Goal: Task Accomplishment & Management: Manage account settings

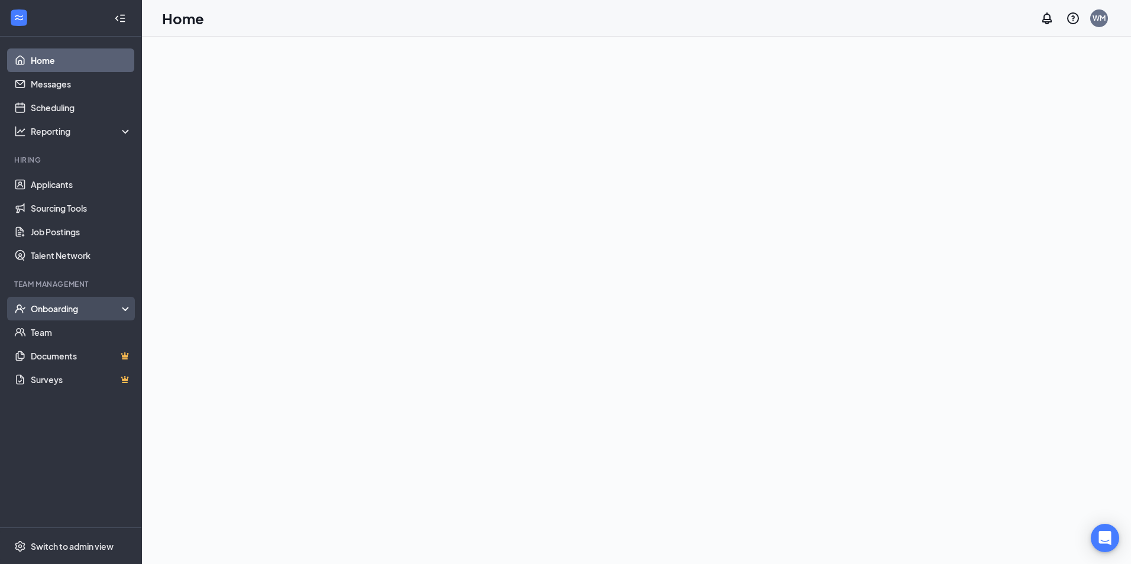
click at [42, 312] on div "Onboarding" at bounding box center [76, 309] width 91 height 12
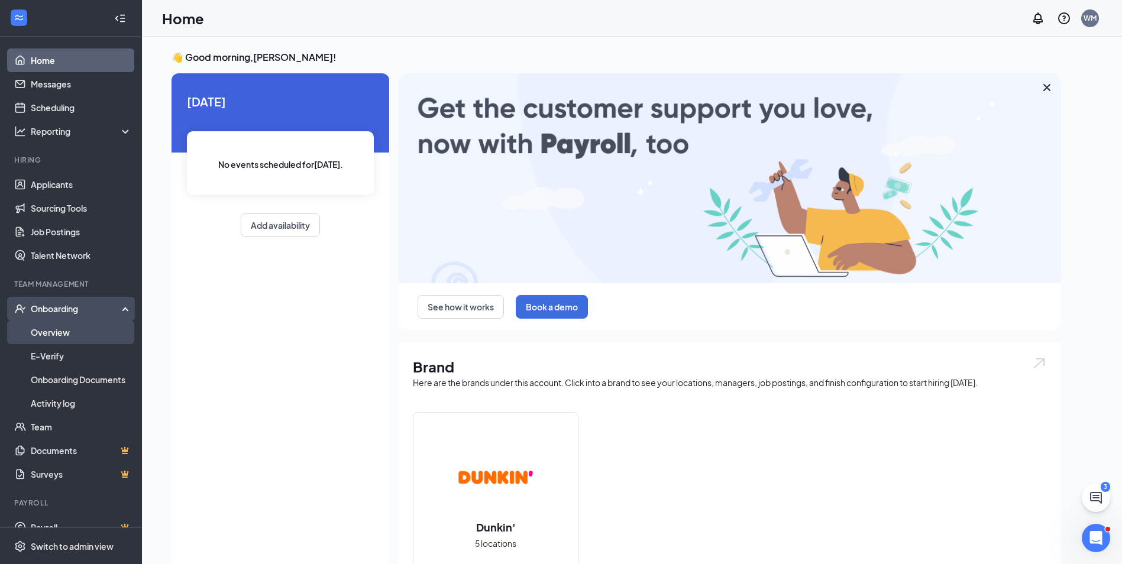
click at [58, 333] on link "Overview" at bounding box center [81, 333] width 101 height 24
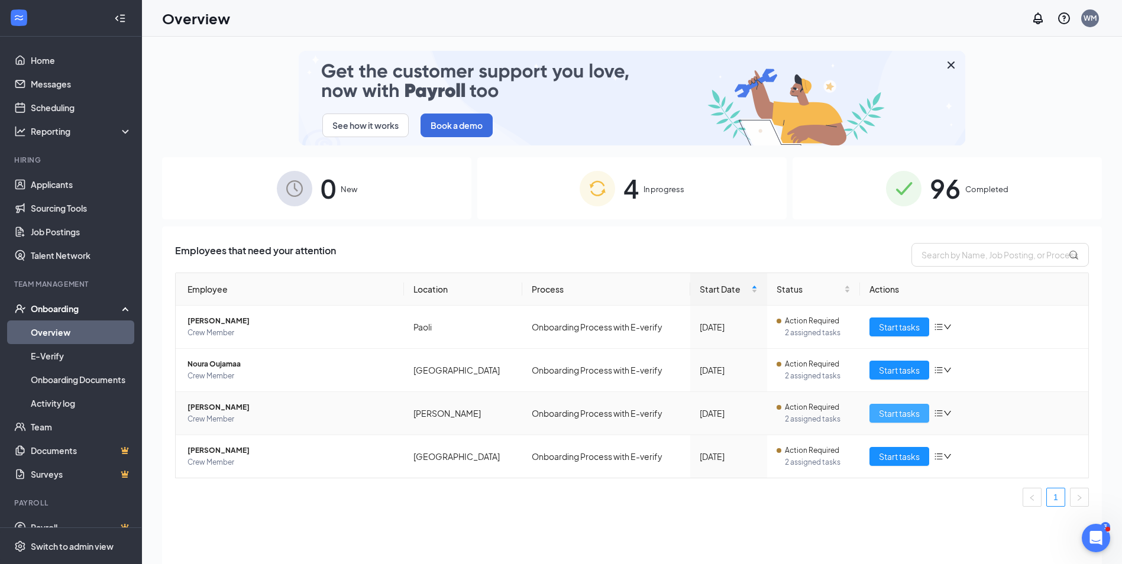
click at [894, 413] on span "Start tasks" at bounding box center [899, 413] width 41 height 13
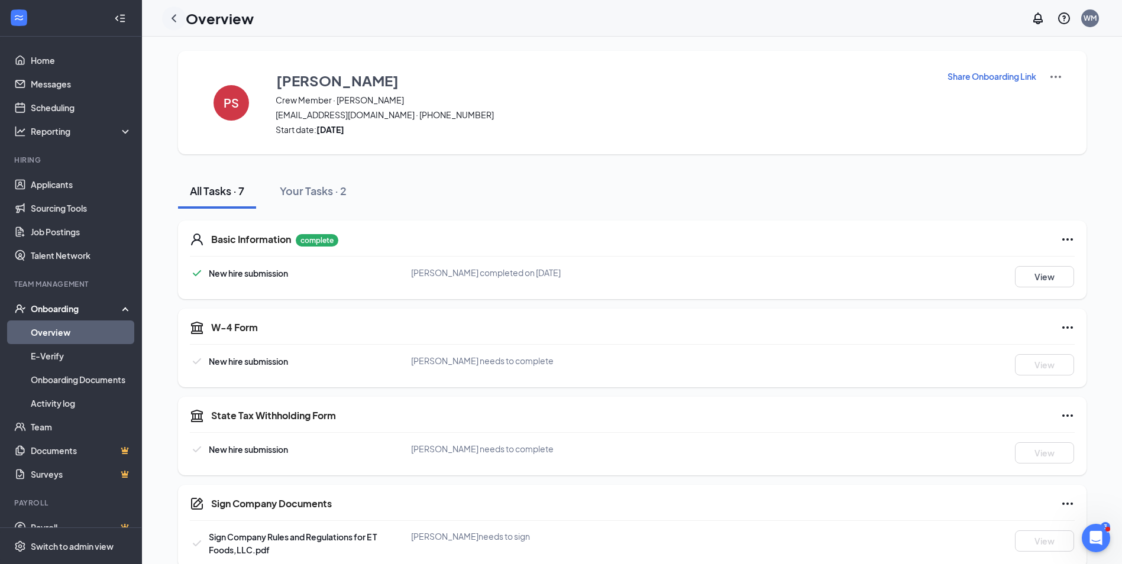
click at [176, 17] on icon "ChevronLeft" at bounding box center [174, 18] width 14 height 14
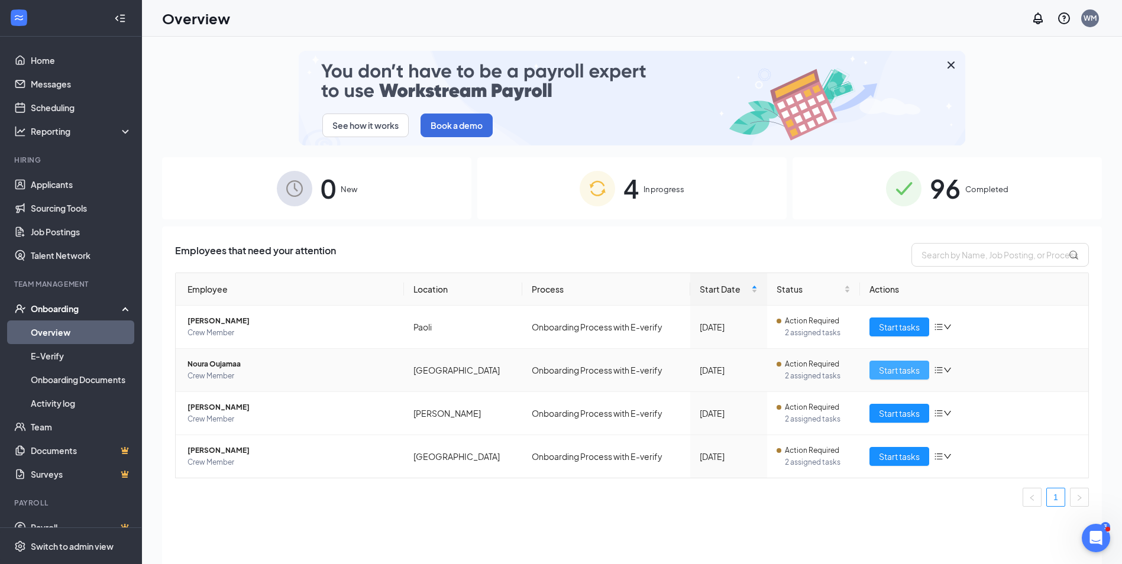
click at [900, 370] on span "Start tasks" at bounding box center [899, 370] width 41 height 13
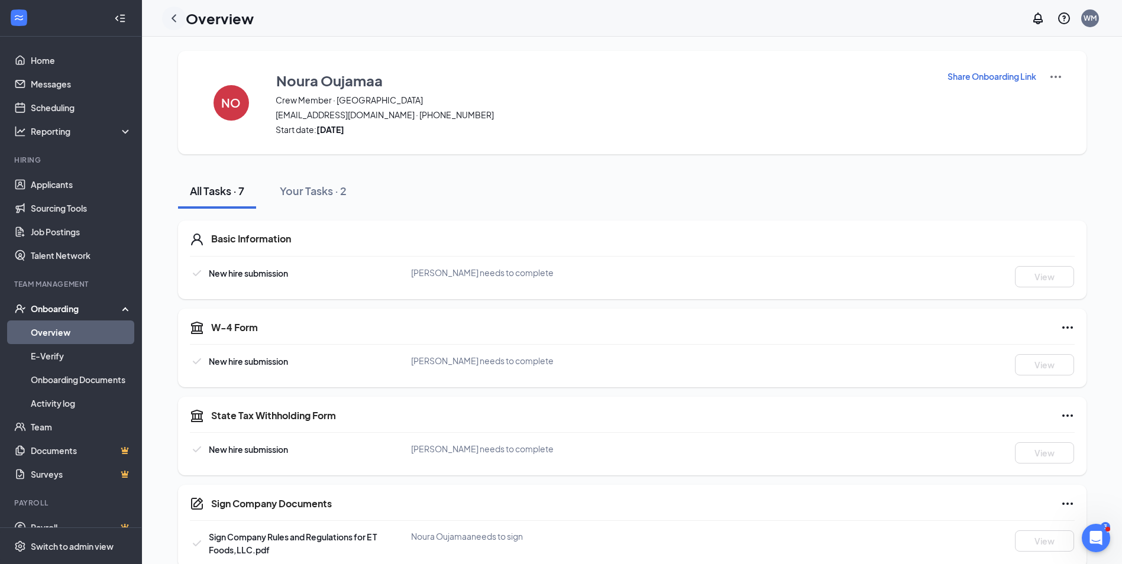
click at [172, 17] on icon "ChevronLeft" at bounding box center [174, 18] width 14 height 14
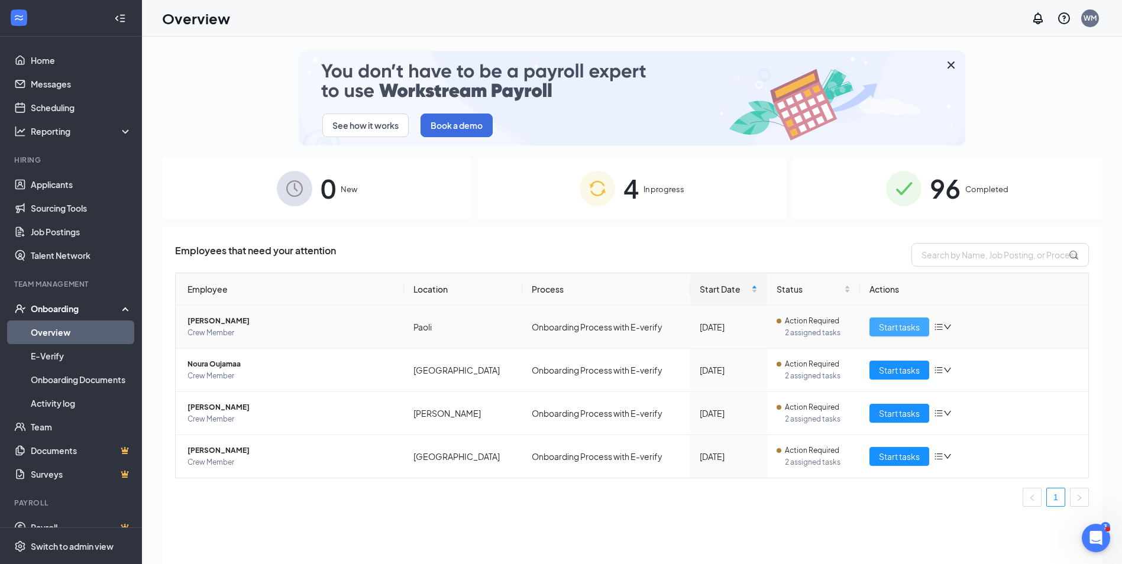
click at [899, 328] on span "Start tasks" at bounding box center [899, 327] width 41 height 13
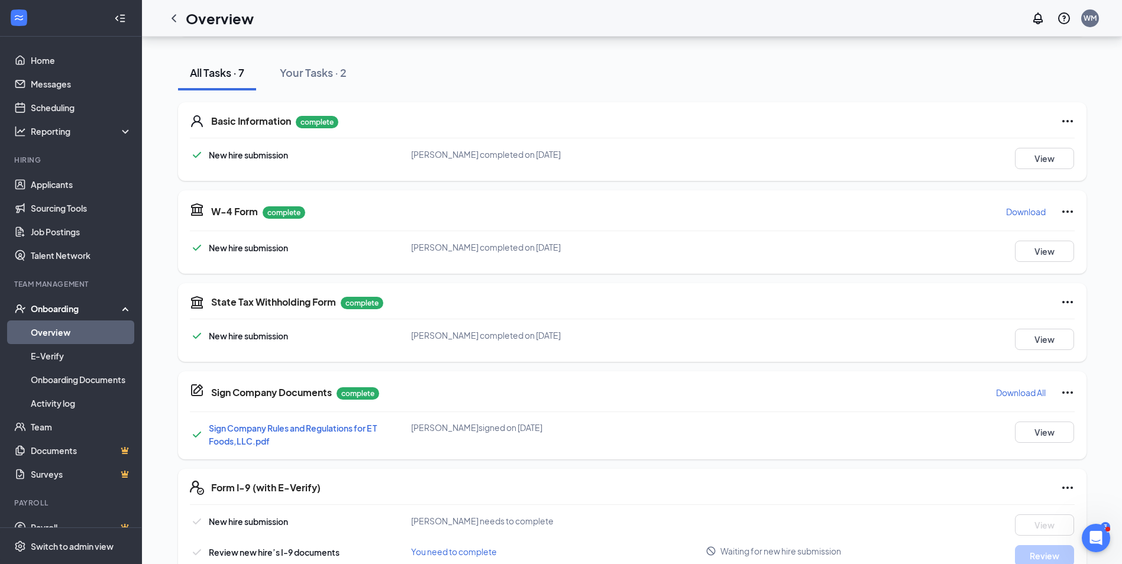
scroll to position [177, 0]
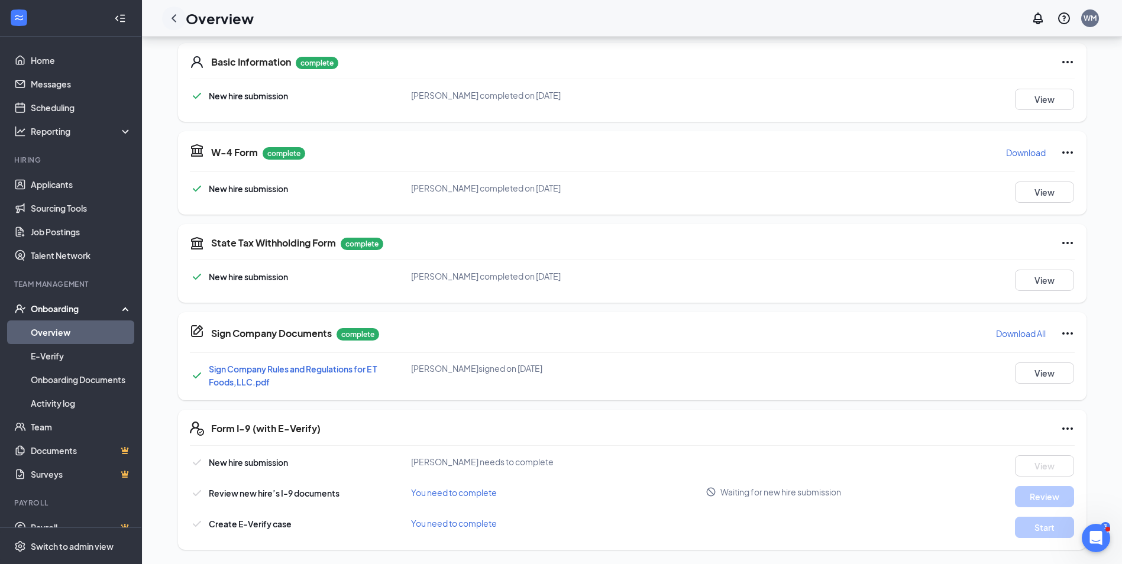
click at [173, 14] on icon "ChevronLeft" at bounding box center [174, 18] width 14 height 14
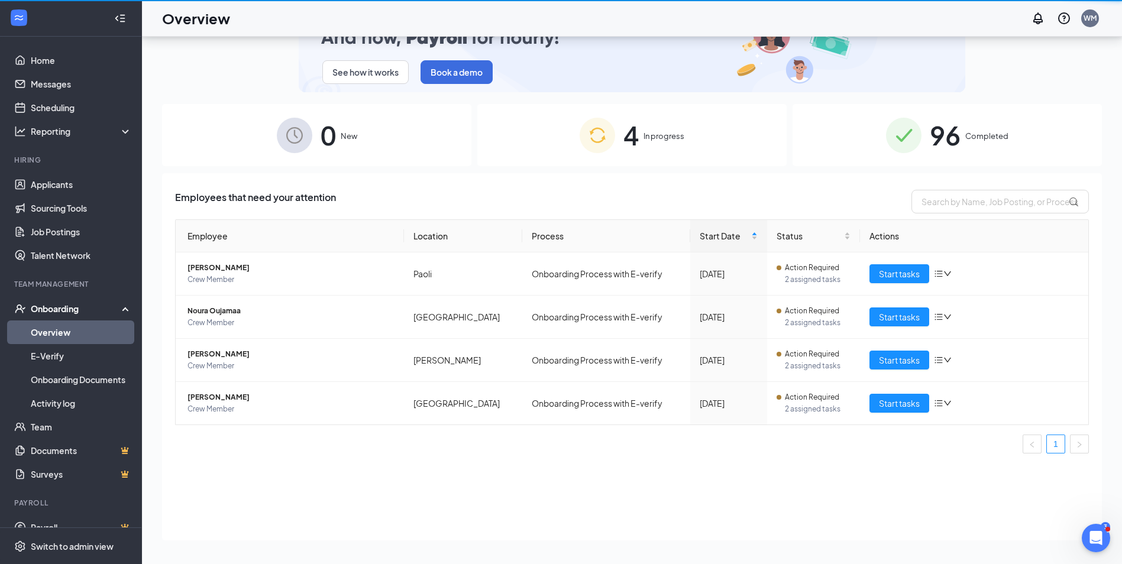
scroll to position [53, 0]
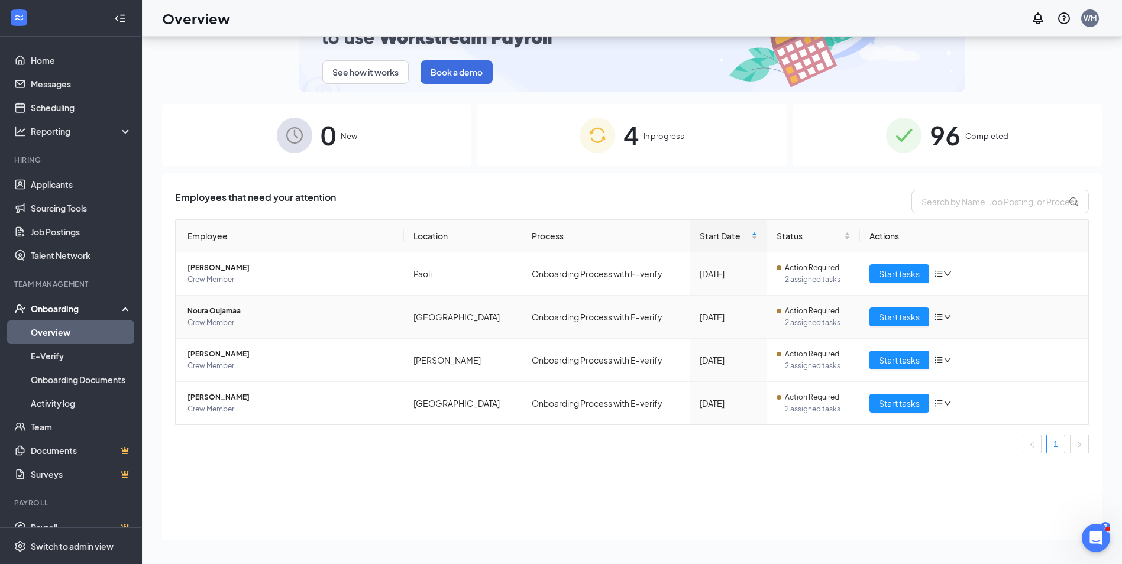
click at [949, 315] on icon "down" at bounding box center [947, 317] width 8 height 8
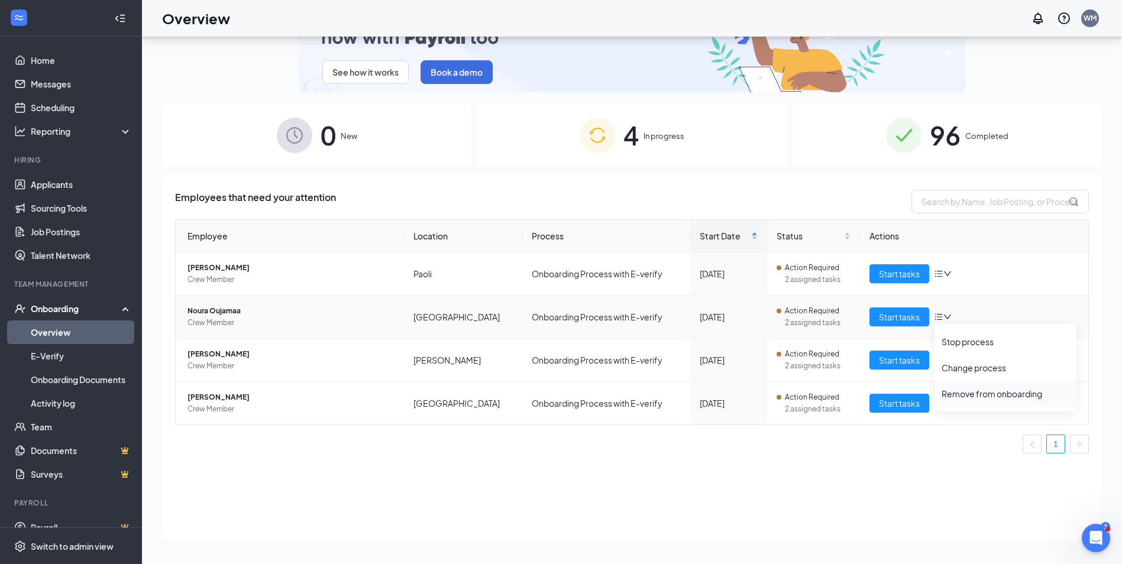
click at [973, 395] on div "Remove from onboarding" at bounding box center [1005, 394] width 128 height 12
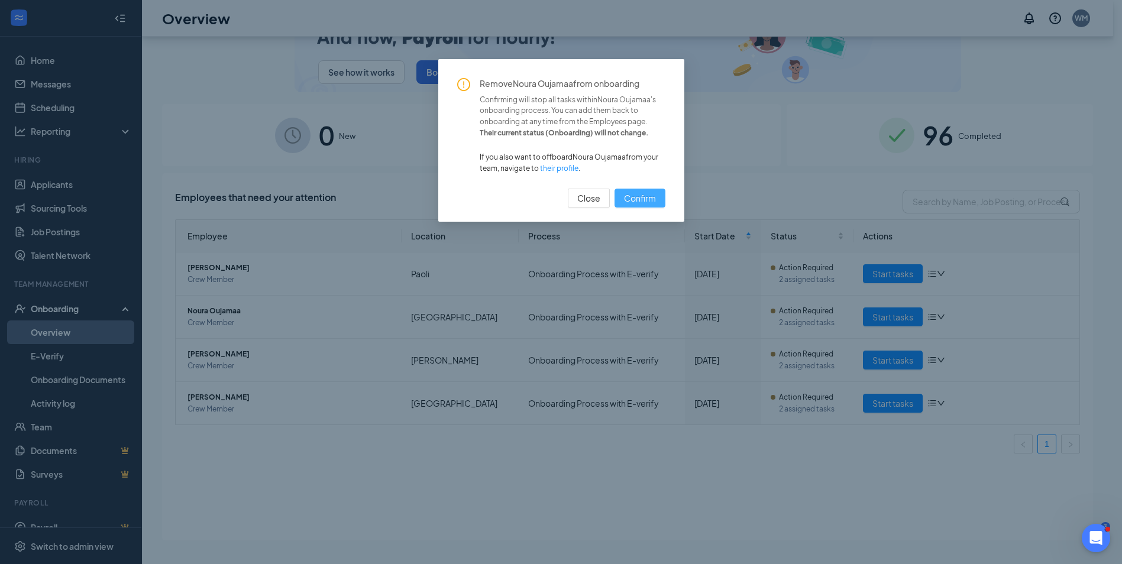
click at [646, 200] on span "Confirm" at bounding box center [640, 198] width 32 height 13
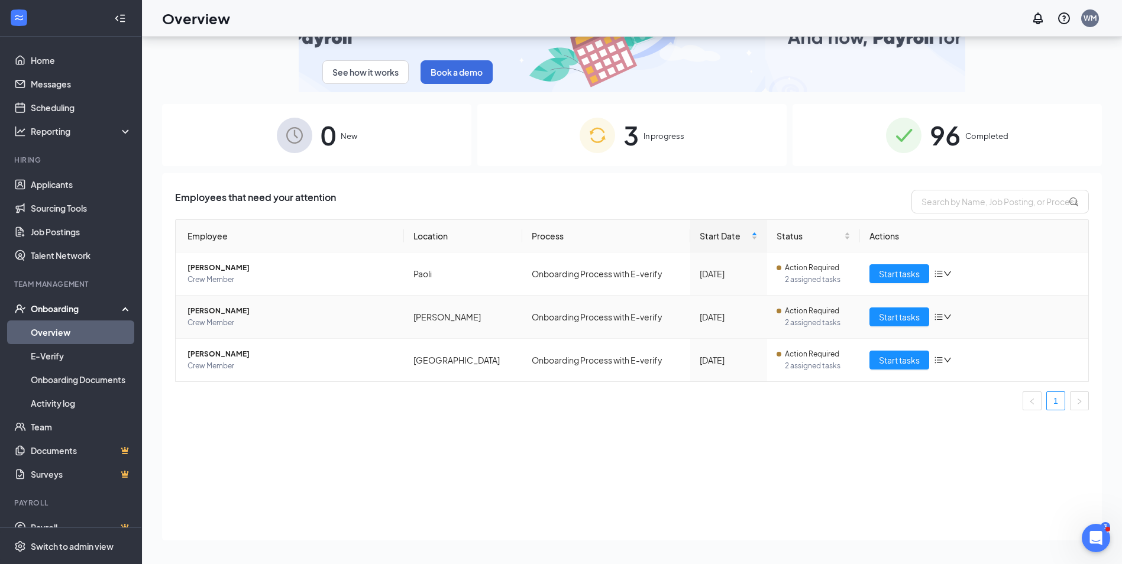
click at [950, 317] on icon "down" at bounding box center [947, 317] width 8 height 8
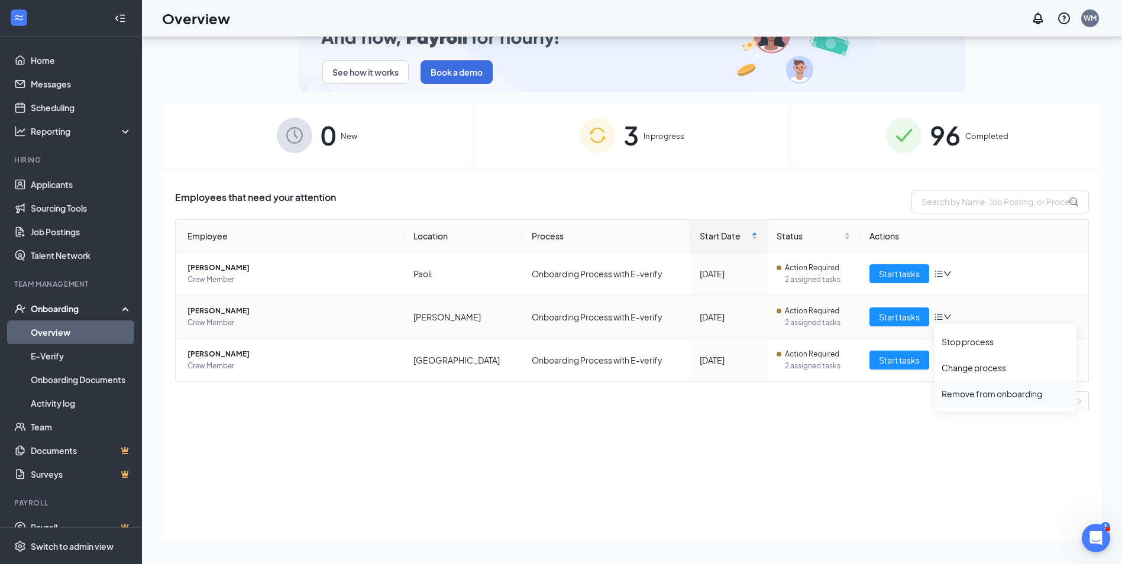
click at [991, 390] on div "Remove from onboarding" at bounding box center [1005, 394] width 128 height 12
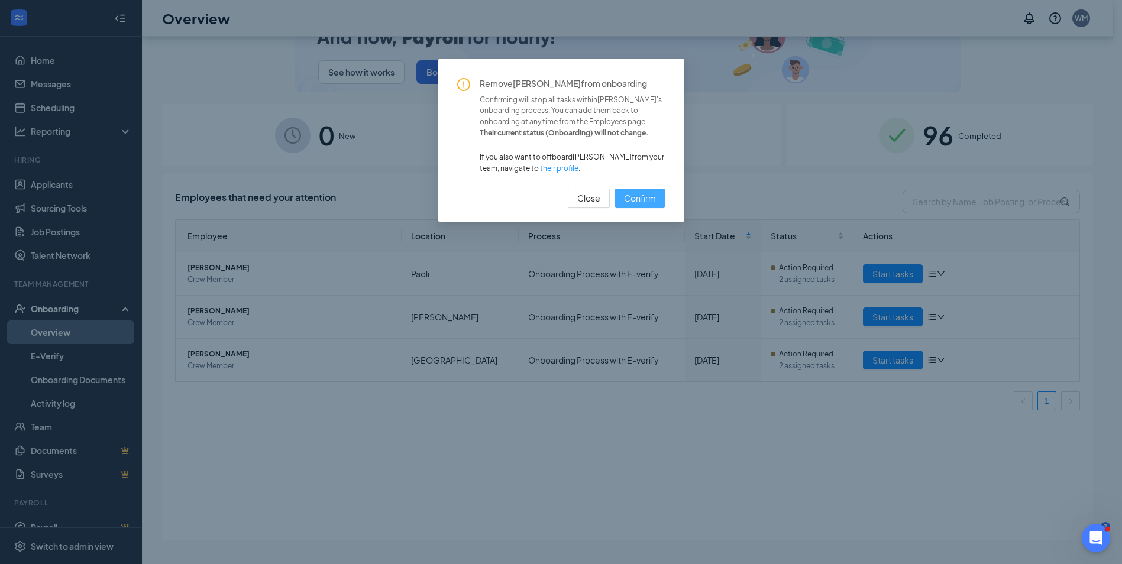
click at [652, 199] on span "Confirm" at bounding box center [640, 198] width 32 height 13
